Goal: Transaction & Acquisition: Purchase product/service

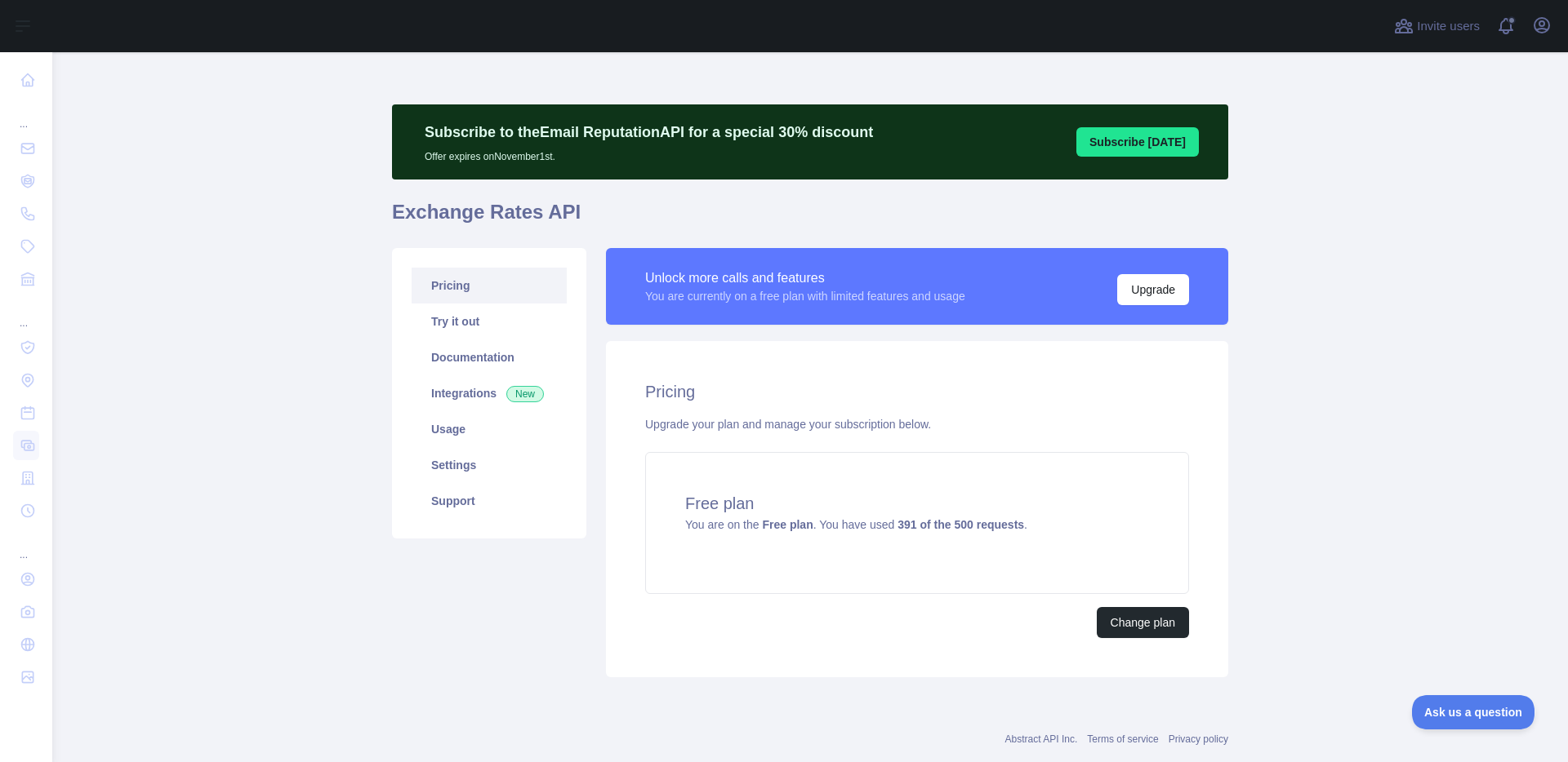
click at [449, 649] on div "Pricing Try it out Documentation Integrations New Usage Settings Support" at bounding box center [489, 462] width 214 height 429
click at [586, 556] on div "Pricing Try it out Documentation Integrations New Usage Settings Support" at bounding box center [489, 462] width 214 height 429
click at [475, 390] on link "Integrations New" at bounding box center [489, 394] width 156 height 36
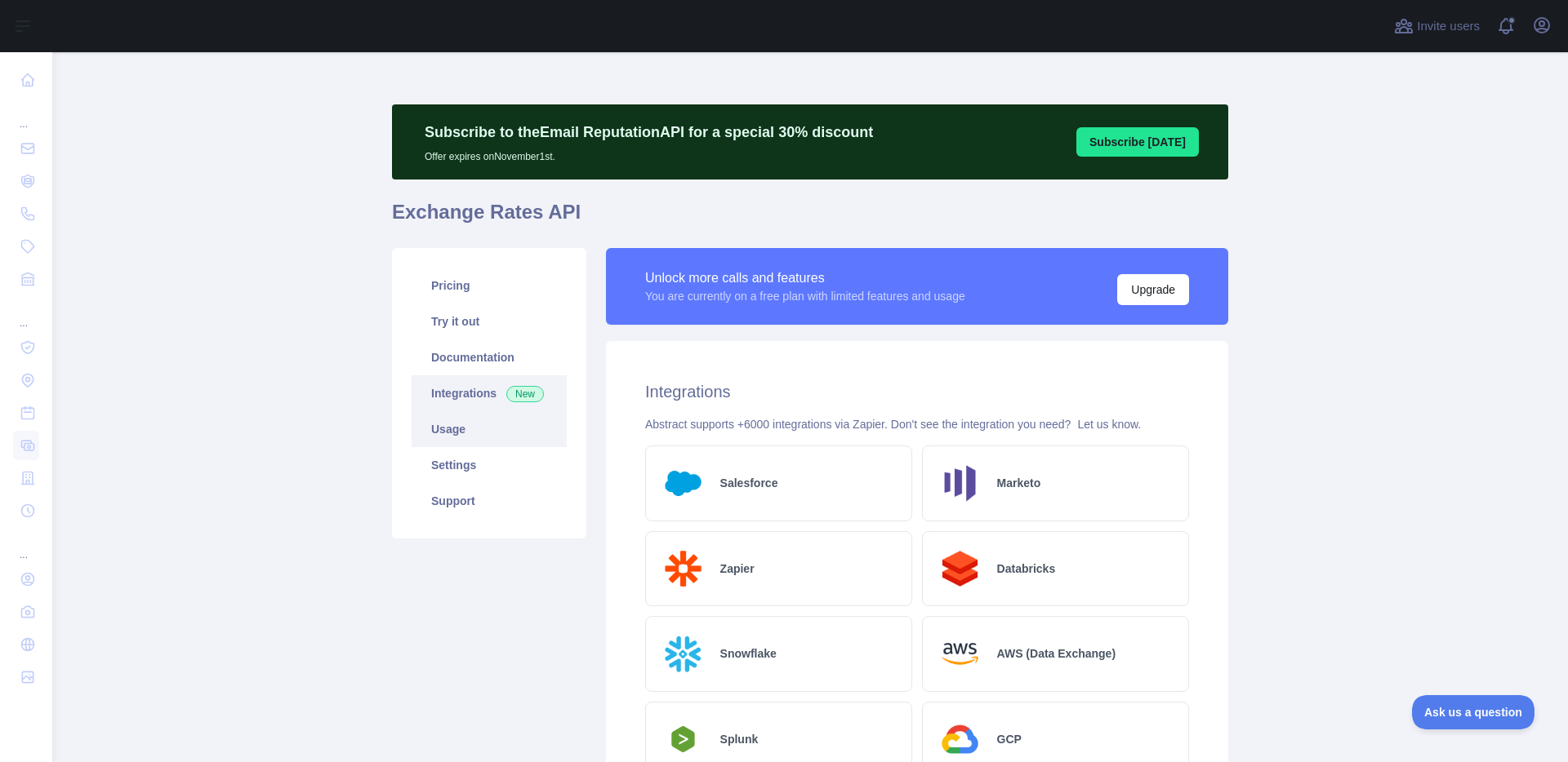
click at [460, 427] on link "Usage" at bounding box center [489, 429] width 156 height 36
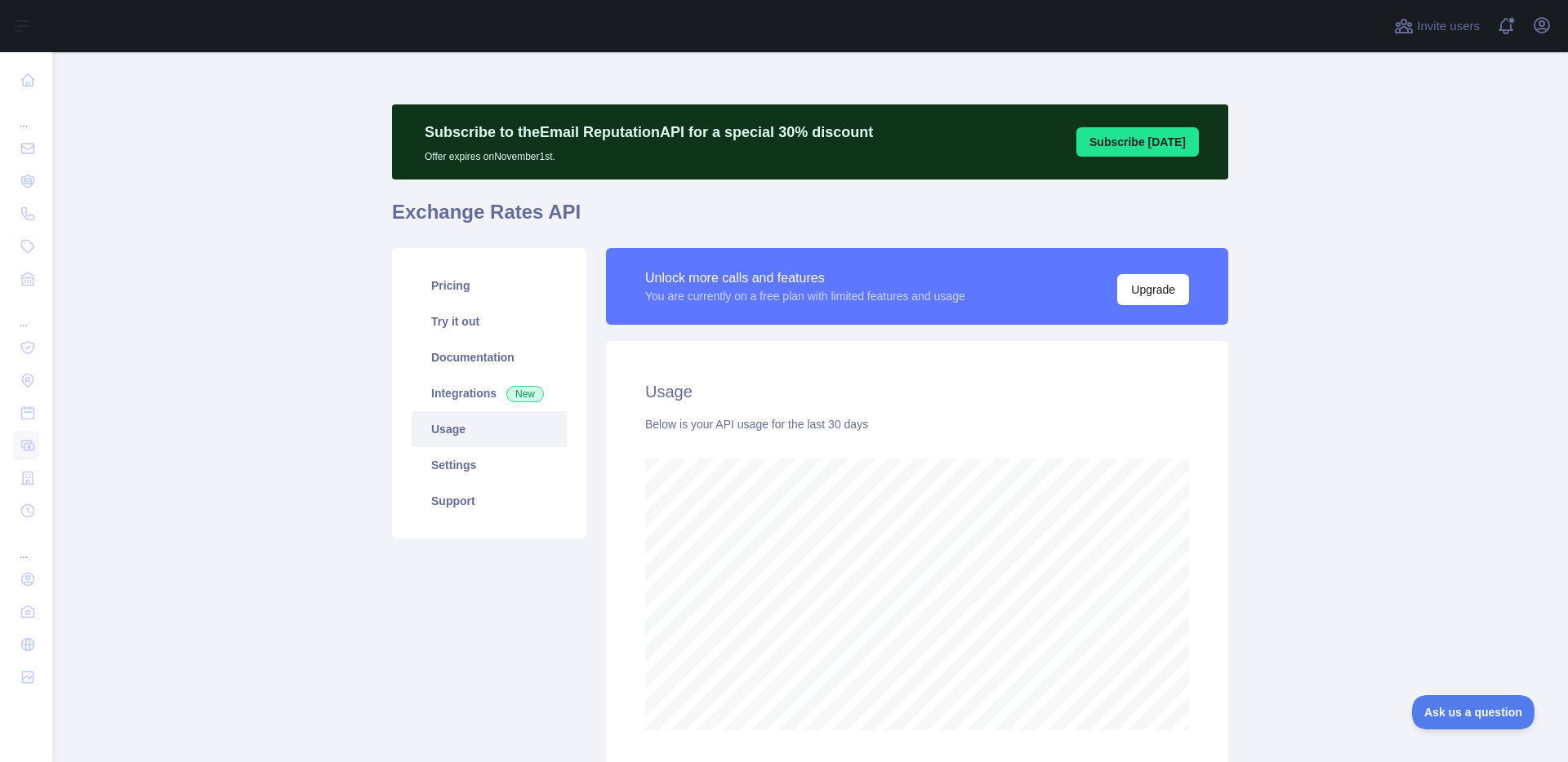
scroll to position [710, 1503]
click at [462, 459] on link "Settings" at bounding box center [489, 466] width 156 height 36
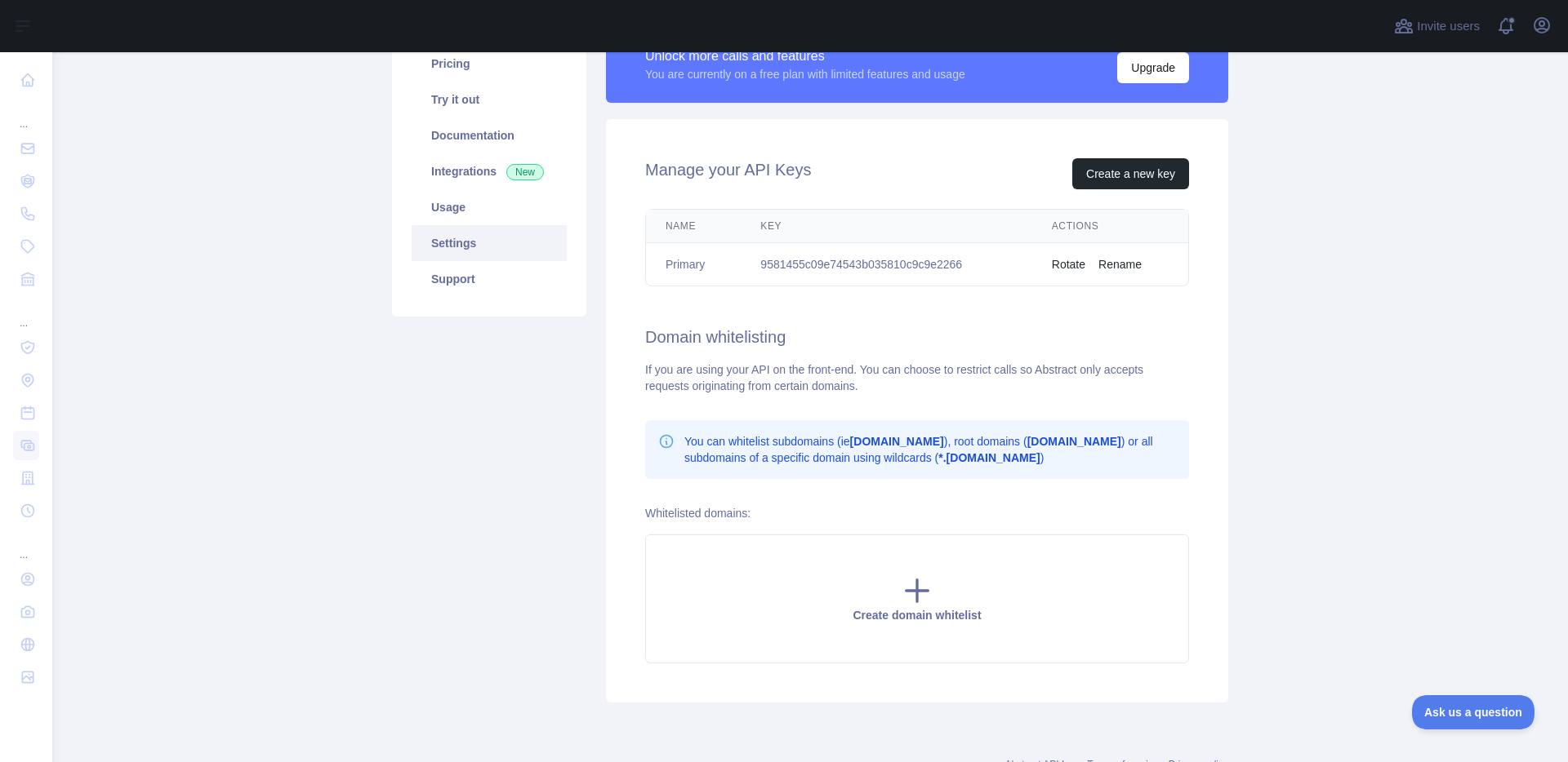
scroll to position [191, 0]
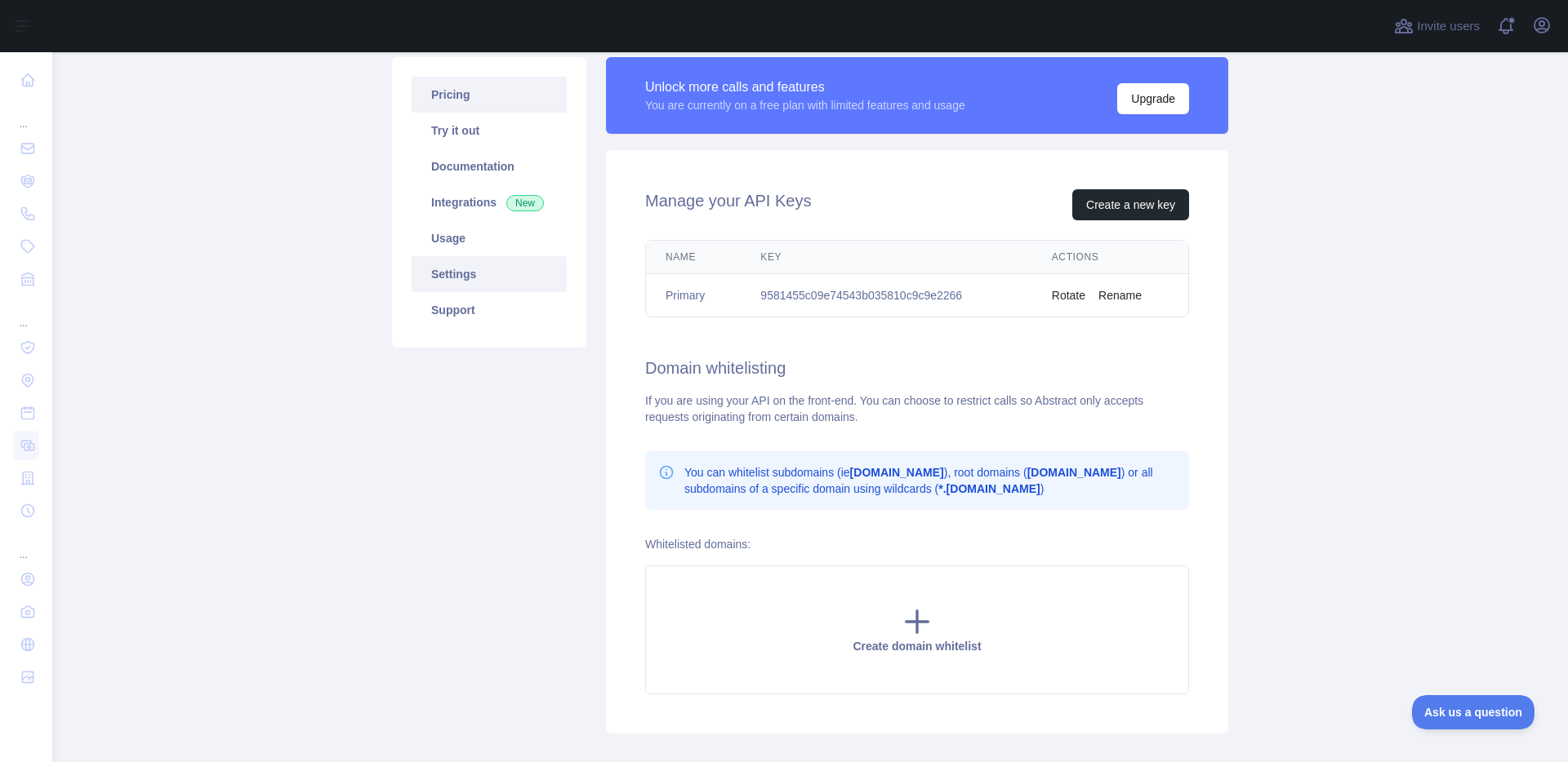
click at [452, 102] on link "Pricing" at bounding box center [489, 95] width 156 height 36
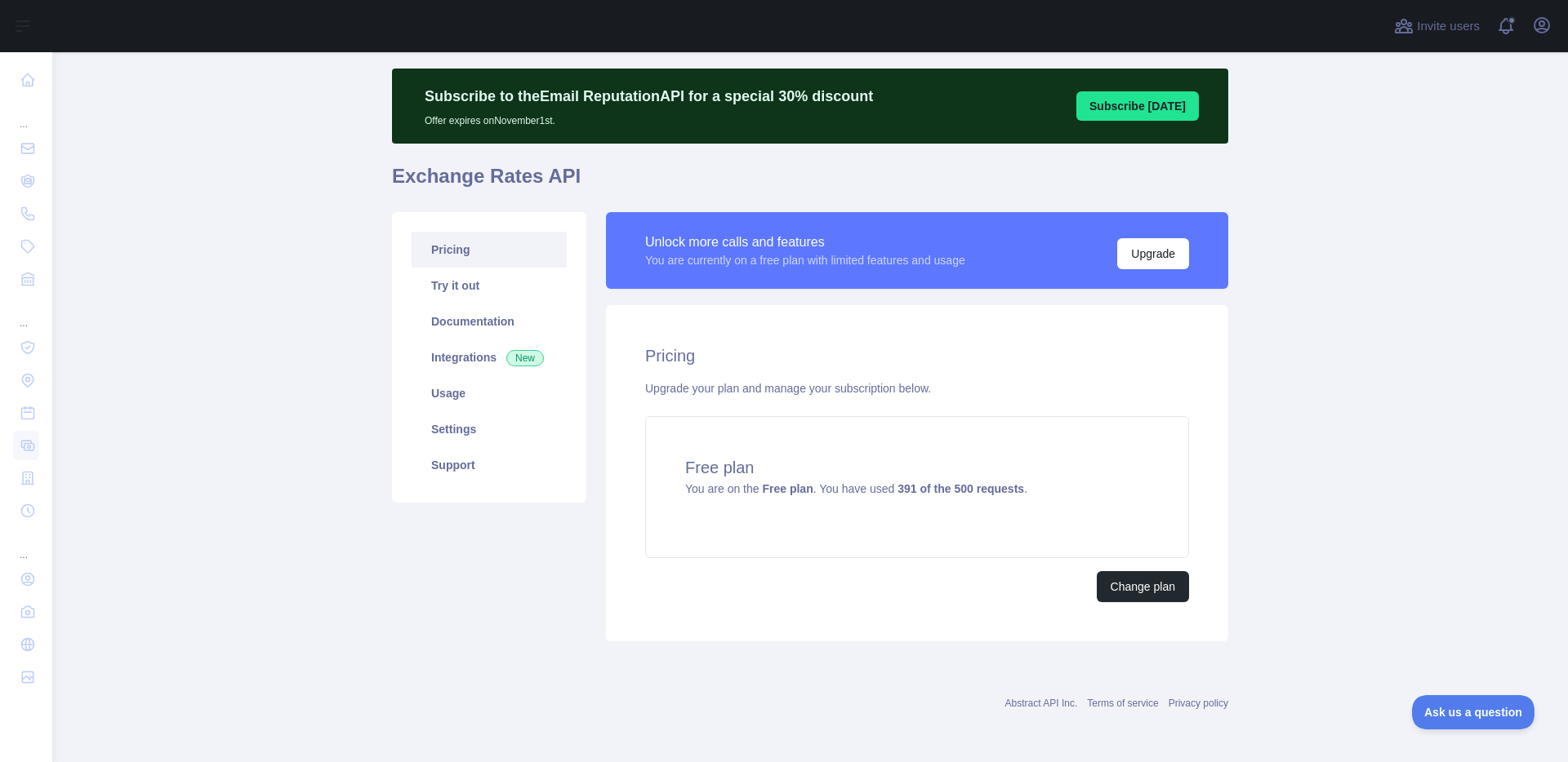
scroll to position [36, 0]
click at [1144, 257] on button "Upgrade" at bounding box center [1153, 254] width 72 height 31
